Goal: Find contact information: Find contact information

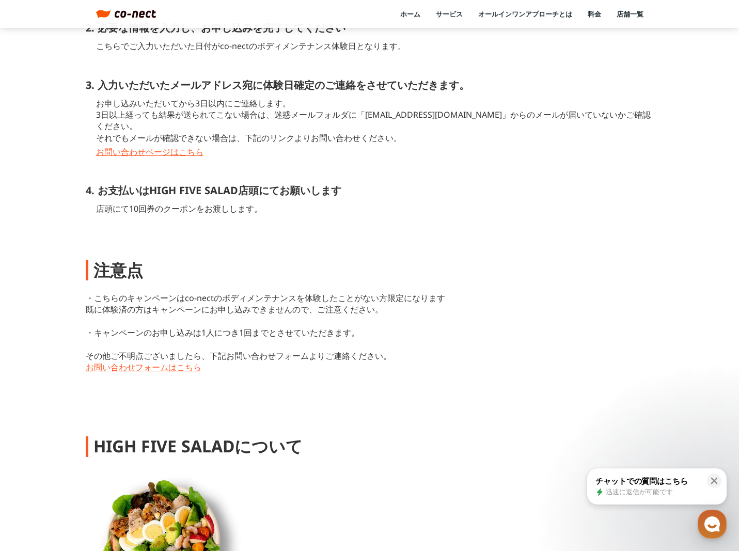
scroll to position [714, 0]
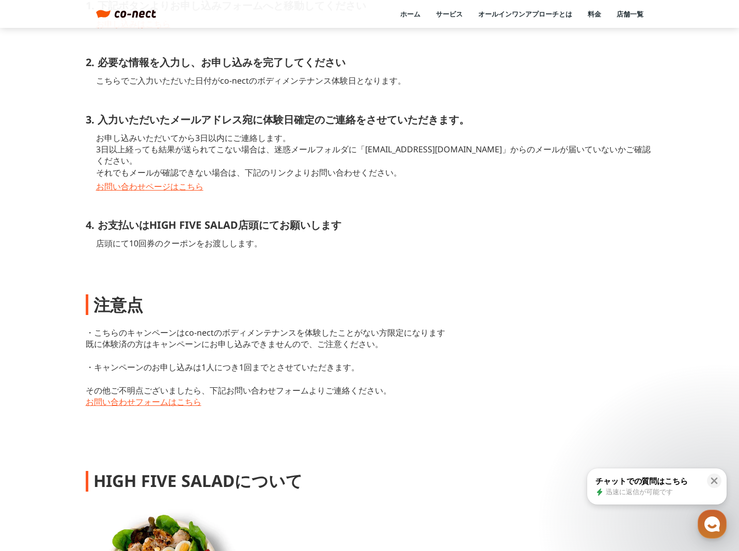
click at [186, 181] on link "お問い合わせページはこちら" at bounding box center [375, 186] width 558 height 11
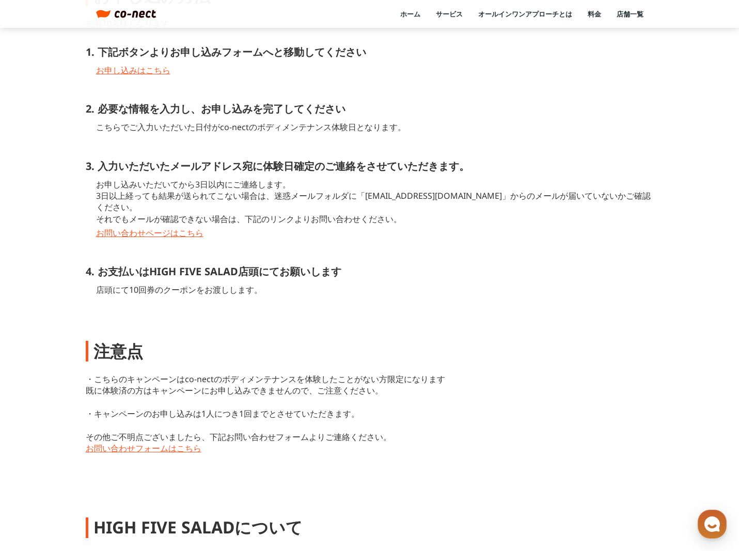
scroll to position [621, 0]
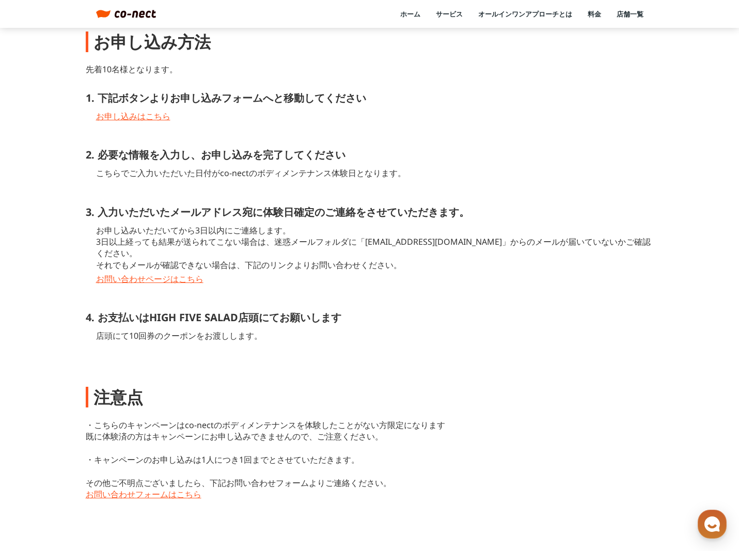
click at [174, 273] on link "お問い合わせページはこちら" at bounding box center [375, 278] width 558 height 11
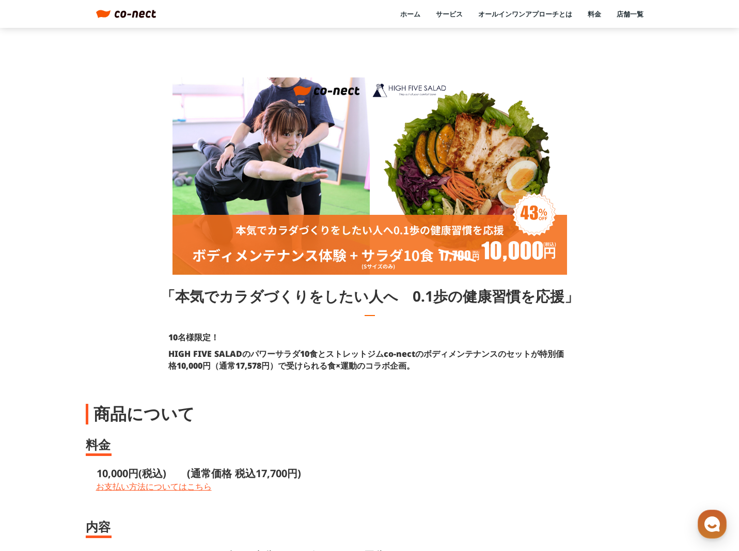
scroll to position [2, 0]
click at [571, 356] on div "10名様限定！ HIGH FIVE SALADのパワーサラダ10食とストレットジムco-nectのボディメンテナンスのセットが特別価格10,000円（通常17…" at bounding box center [369, 352] width 413 height 50
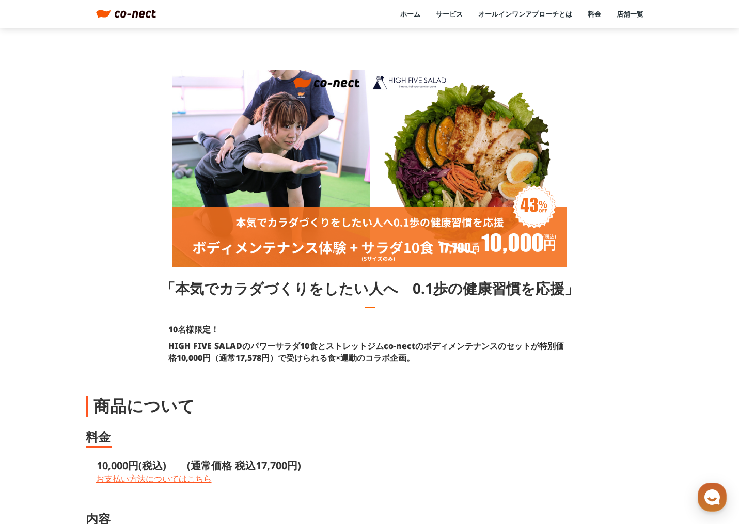
scroll to position [0, 0]
